Goal: Task Accomplishment & Management: Use online tool/utility

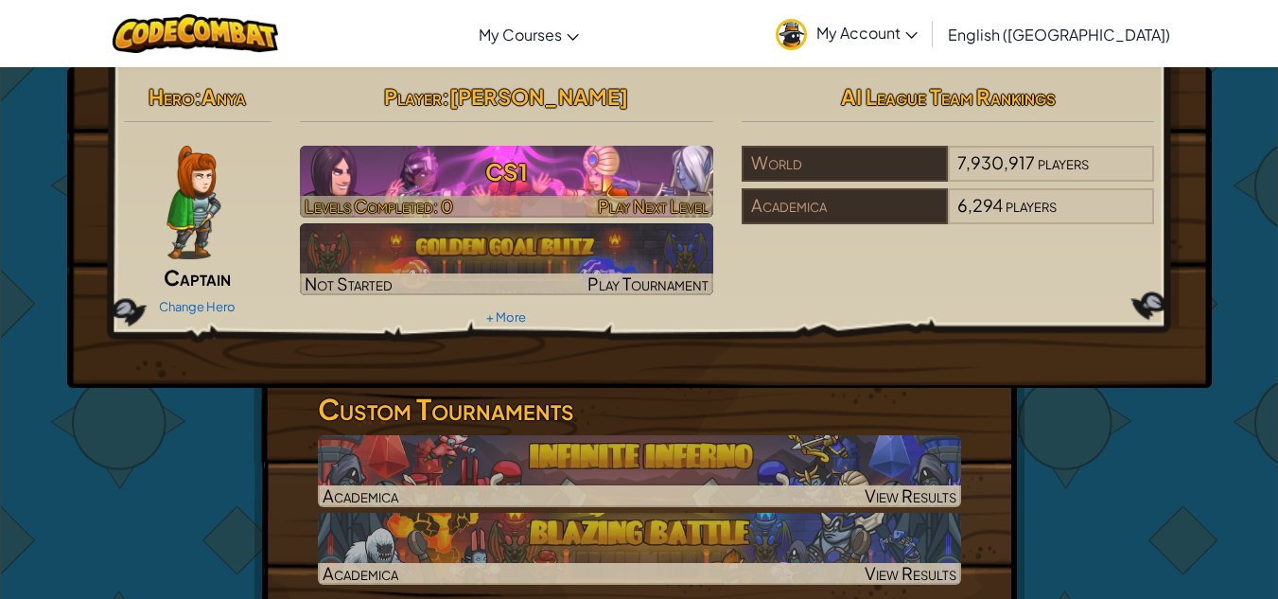
click at [545, 183] on h3 "CS1" at bounding box center [506, 171] width 413 height 43
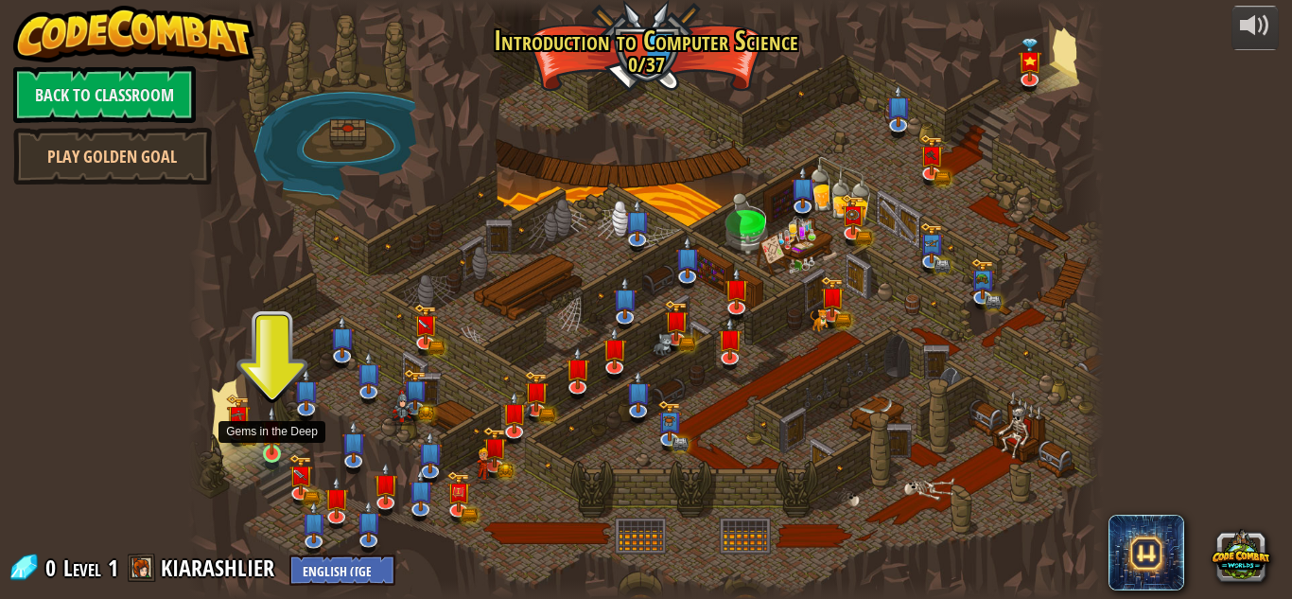
click at [275, 454] on img at bounding box center [272, 430] width 22 height 49
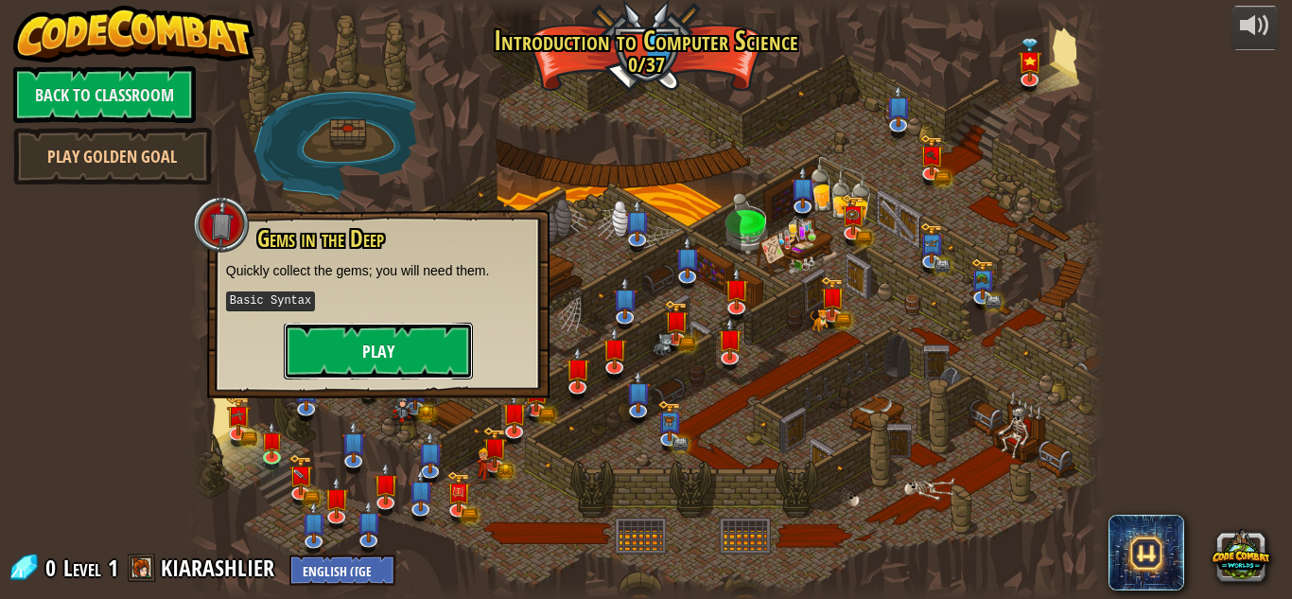
click at [368, 364] on button "Play" at bounding box center [378, 351] width 189 height 57
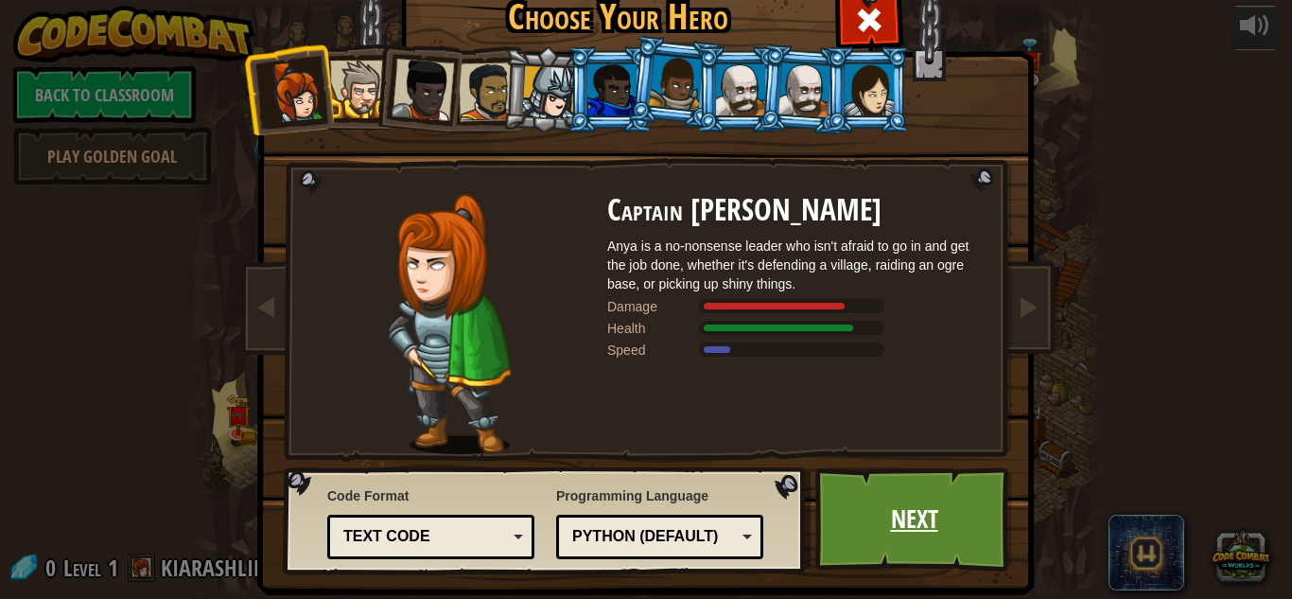
click at [862, 487] on link "Next" at bounding box center [915, 519] width 198 height 104
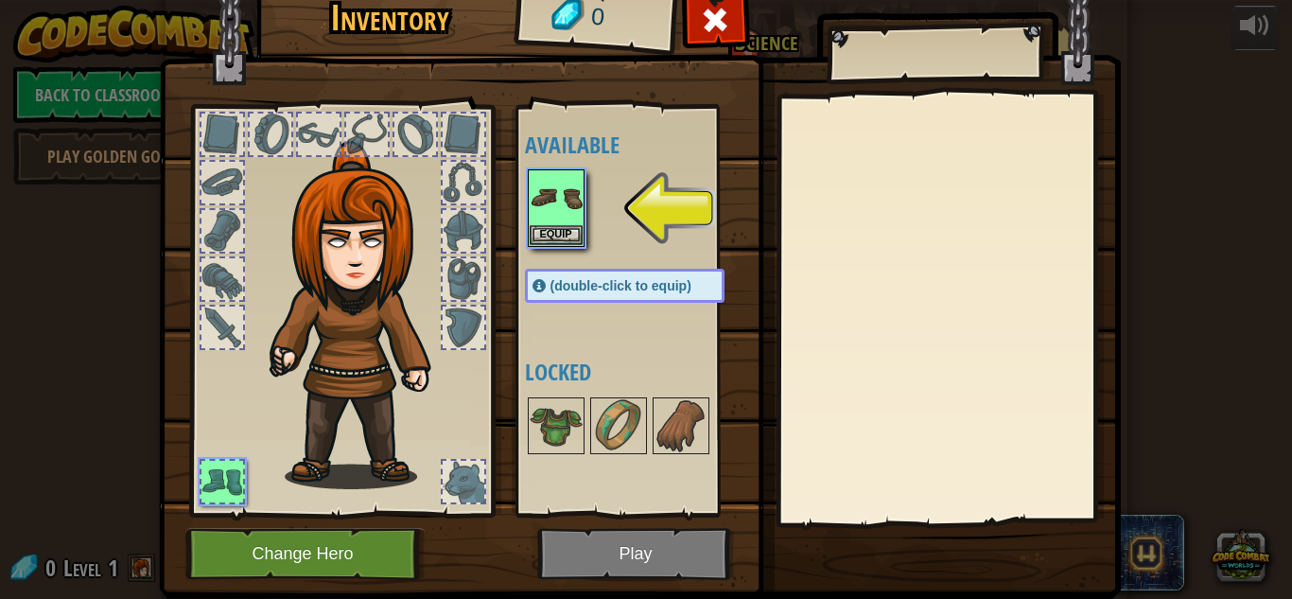
click at [677, 206] on div at bounding box center [643, 208] width 237 height 83
click at [665, 206] on div at bounding box center [643, 208] width 237 height 83
click at [545, 229] on button "Equip" at bounding box center [556, 234] width 53 height 20
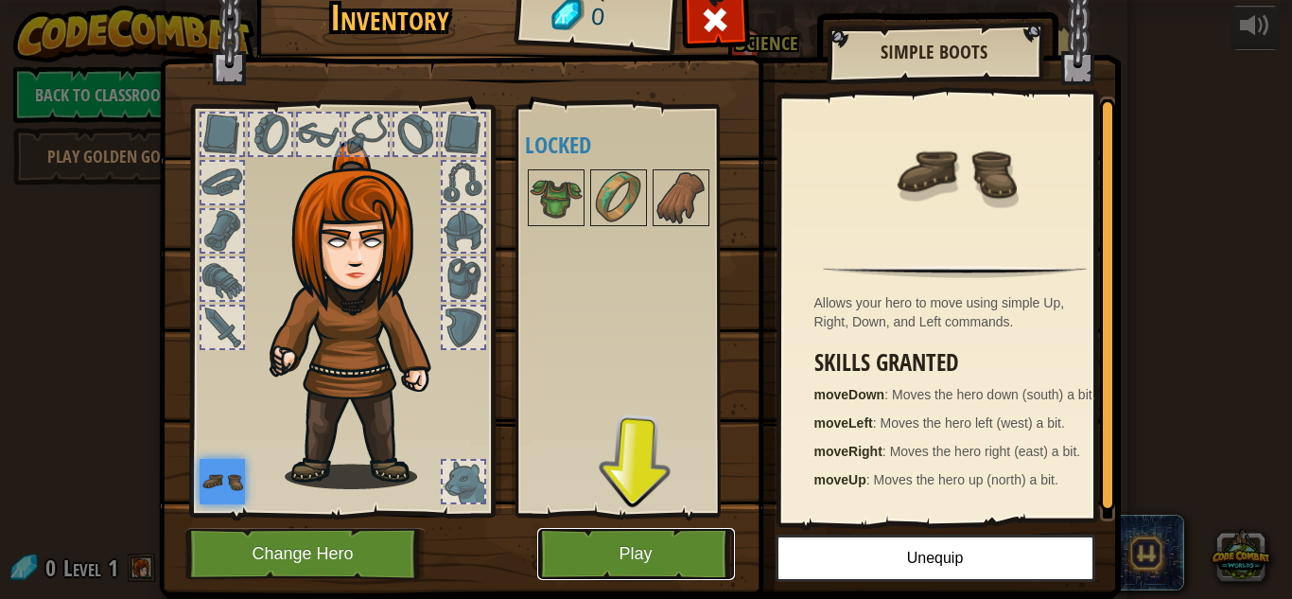
click at [634, 556] on button "Play" at bounding box center [636, 554] width 198 height 52
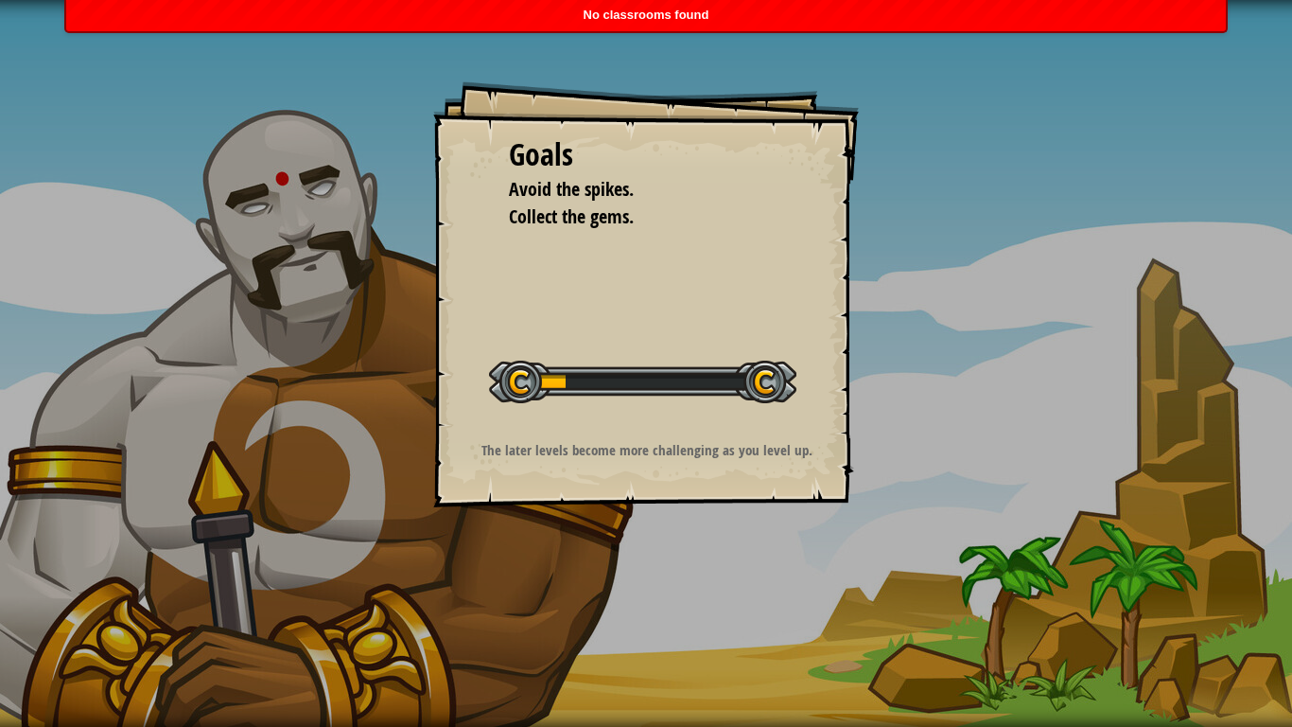
drag, startPoint x: 714, startPoint y: 726, endPoint x: 598, endPoint y: 569, distance: 195.5
click at [685, 598] on div "Goals Avoid the spikes. Collect the gems. Start Level Error loading from server…" at bounding box center [646, 363] width 1292 height 727
click at [598, 569] on div "Goals Avoid the spikes. Collect the gems. Start Level Error loading from server…" at bounding box center [646, 363] width 1292 height 727
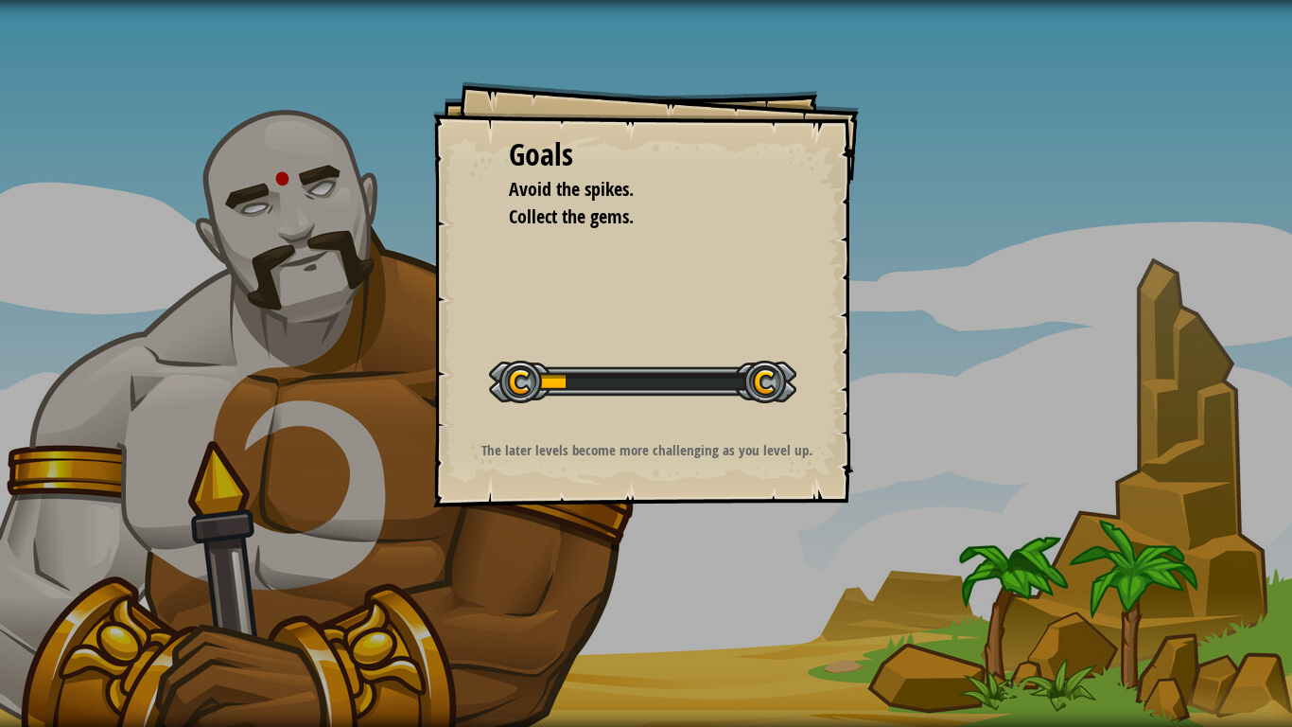
click at [598, 569] on div "Goals Avoid the spikes. Collect the gems. Start Level Error loading from server…" at bounding box center [646, 363] width 1292 height 727
